Goal: Check status: Check status

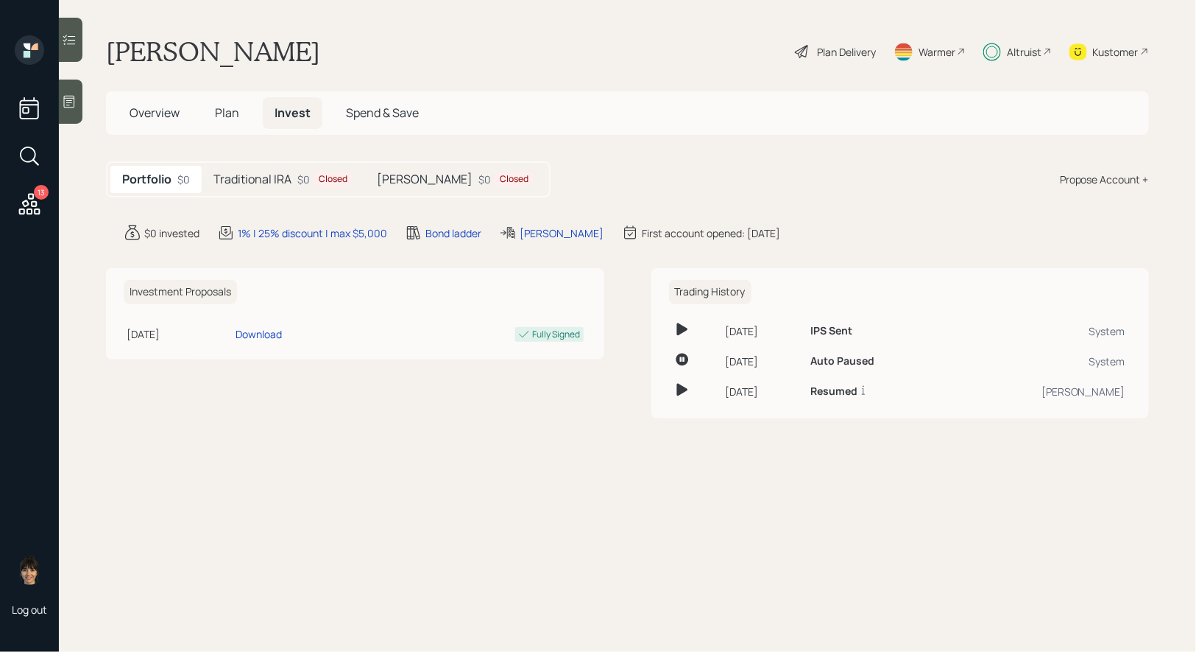
click at [71, 40] on icon at bounding box center [69, 39] width 15 height 15
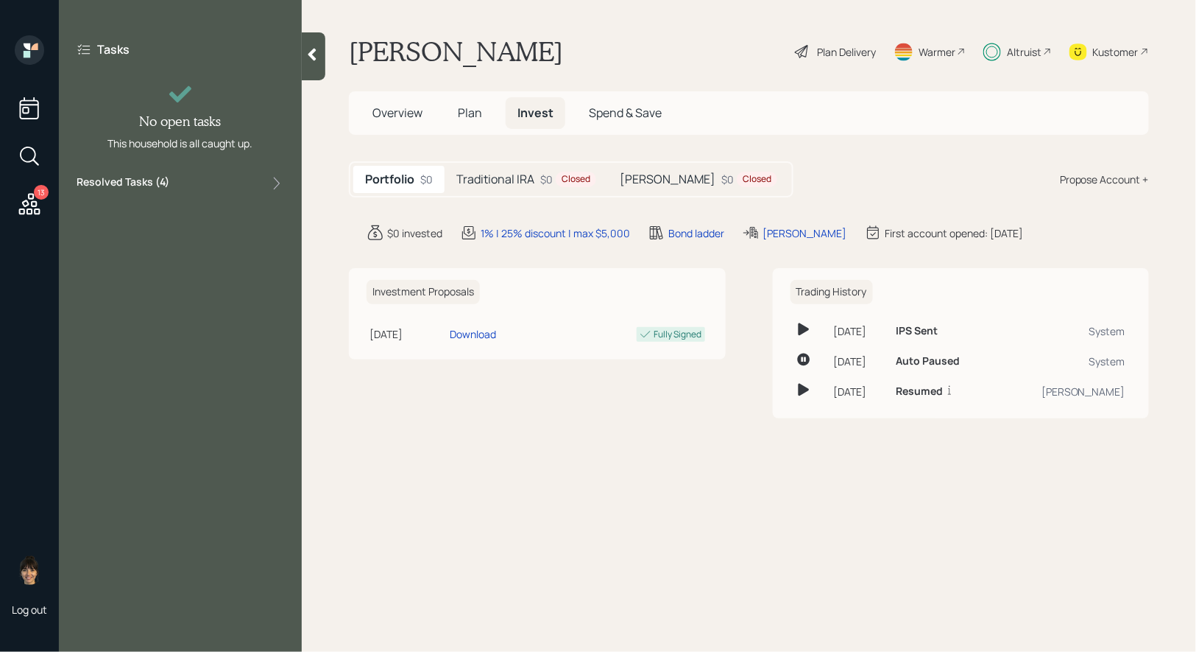
click at [35, 203] on icon at bounding box center [29, 204] width 27 height 27
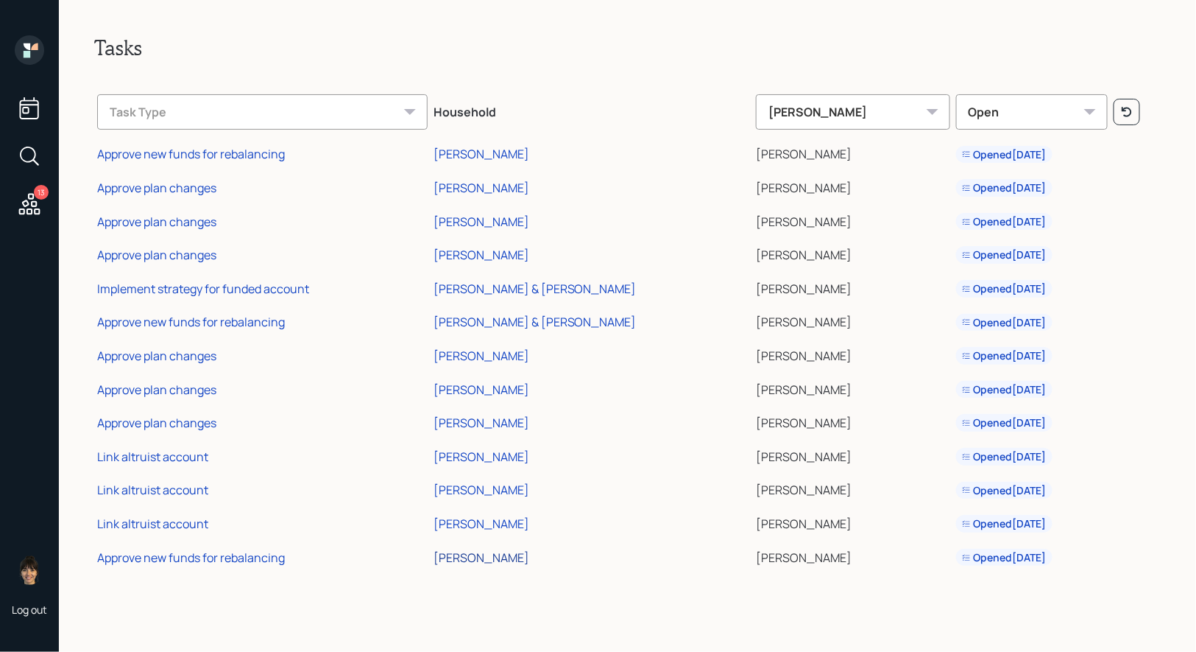
click at [512, 552] on div "[PERSON_NAME]" at bounding box center [482, 557] width 96 height 16
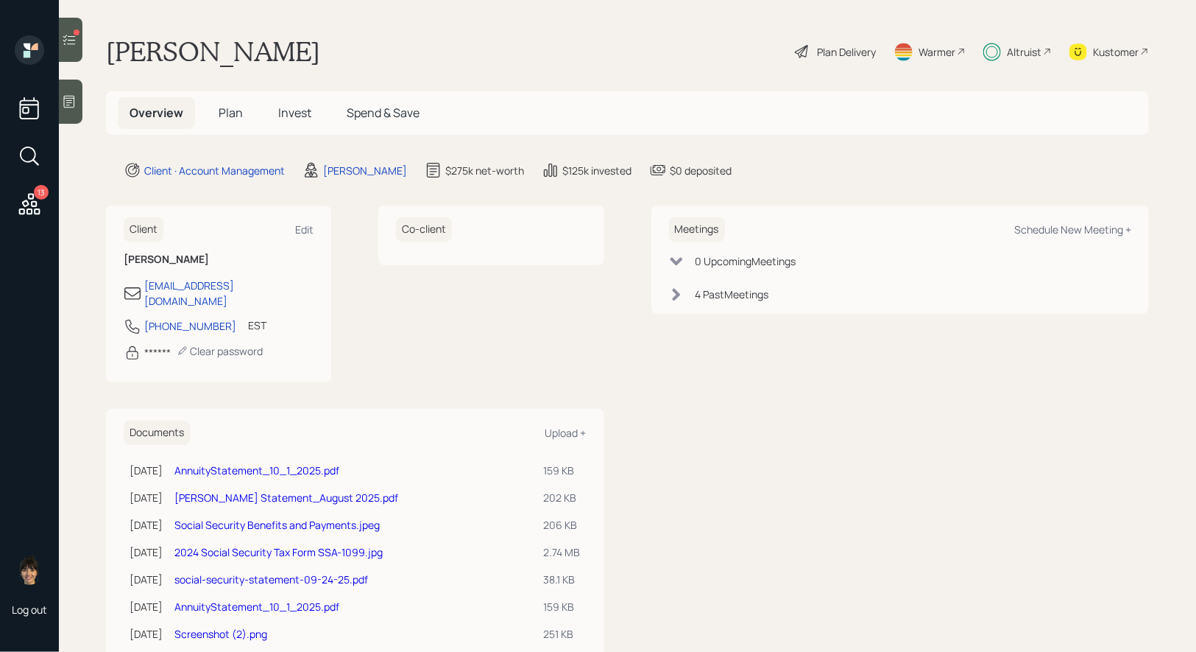
click at [292, 119] on span "Invest" at bounding box center [294, 113] width 33 height 16
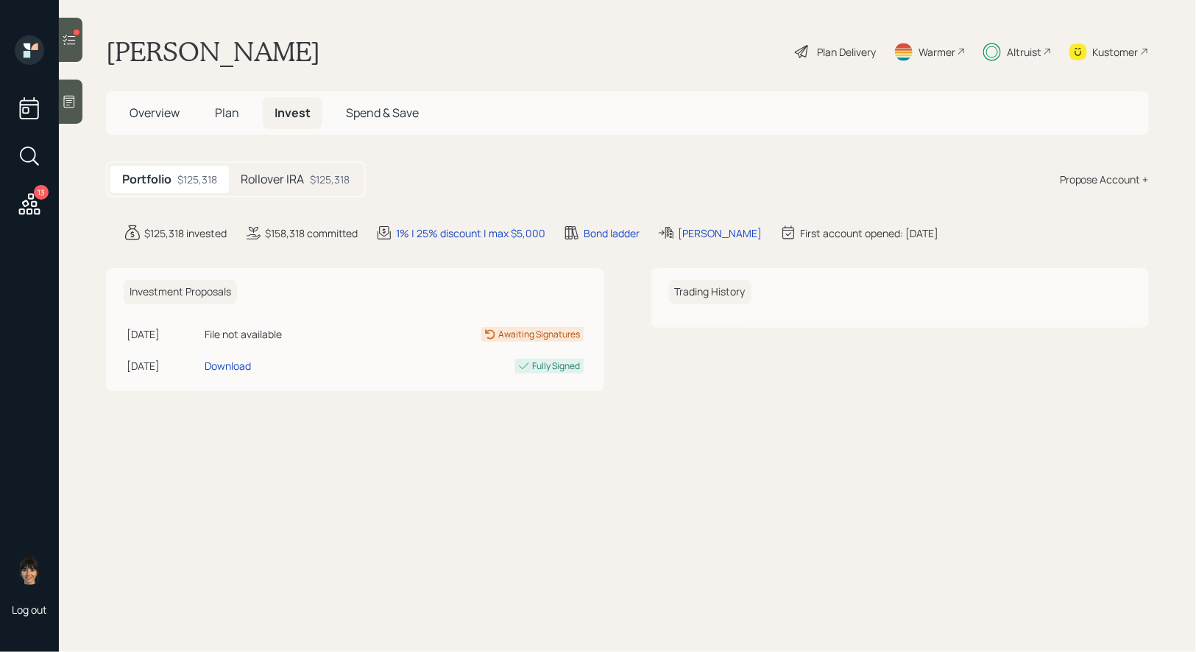
click at [306, 169] on div "Rollover IRA $125,318" at bounding box center [295, 179] width 133 height 27
